Goal: Register for event/course

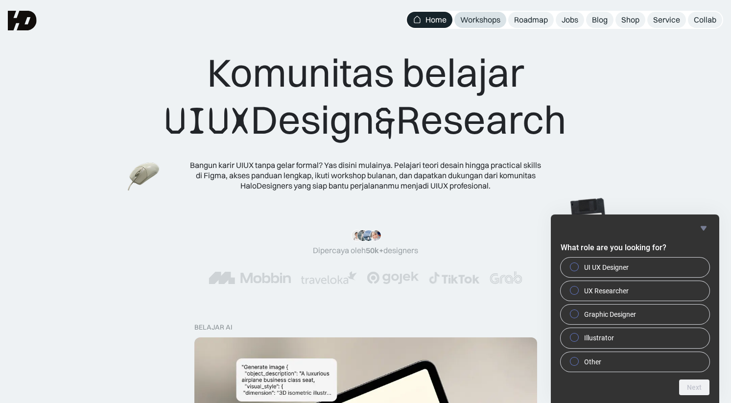
click at [491, 23] on div "Workshops" at bounding box center [480, 20] width 40 height 10
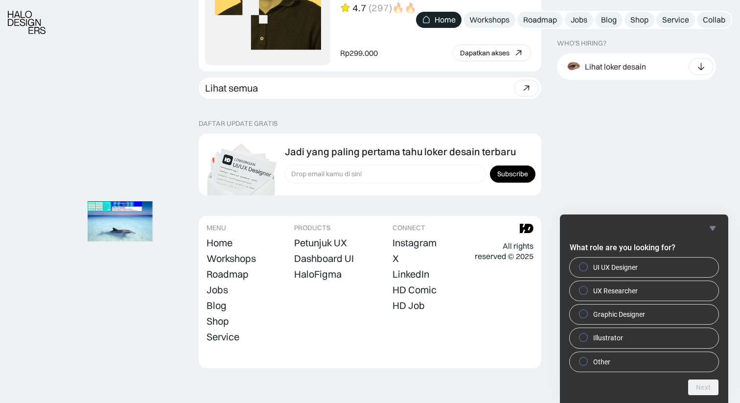
scroll to position [2768, 0]
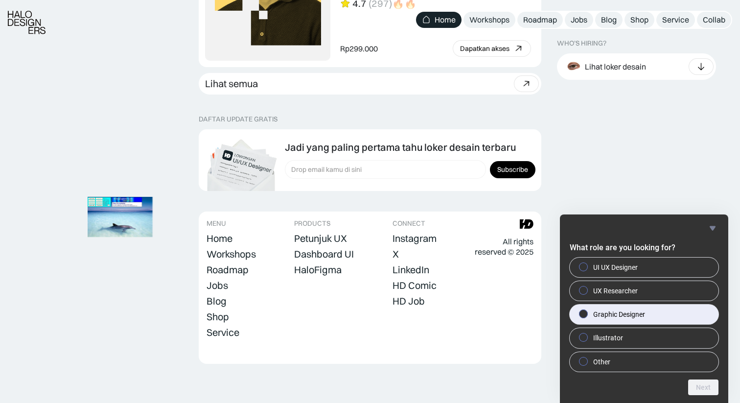
click at [612, 316] on span "Graphic Designer" at bounding box center [619, 314] width 52 height 10
click at [587, 316] on input "Graphic Designer" at bounding box center [584, 314] width 6 height 6
radio input "true"
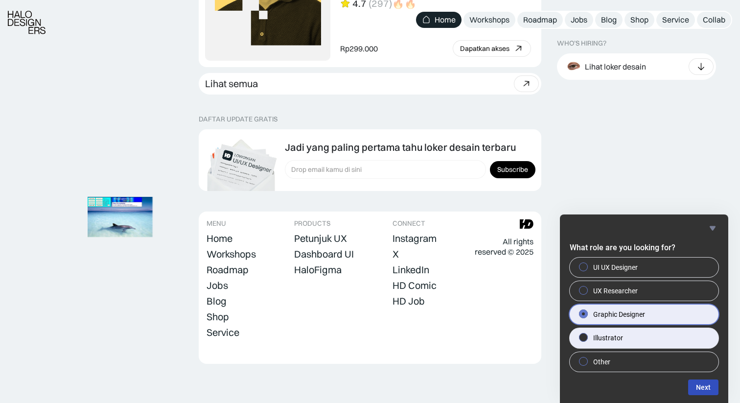
click at [609, 334] on span "Illustrator" at bounding box center [608, 338] width 30 height 10
click at [587, 334] on input "Illustrator" at bounding box center [584, 337] width 6 height 6
radio input "true"
radio input "false"
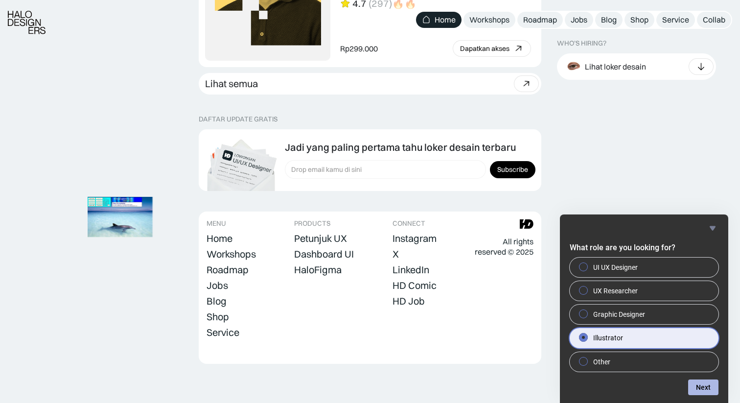
click at [709, 387] on button "Next" at bounding box center [703, 387] width 30 height 16
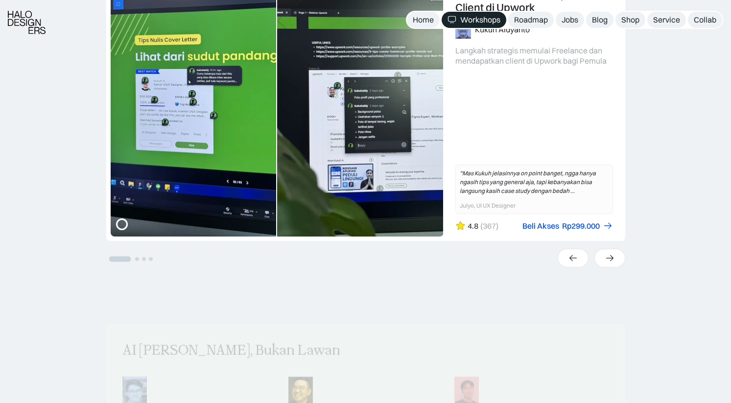
scroll to position [312, 0]
